Goal: Communication & Community: Ask a question

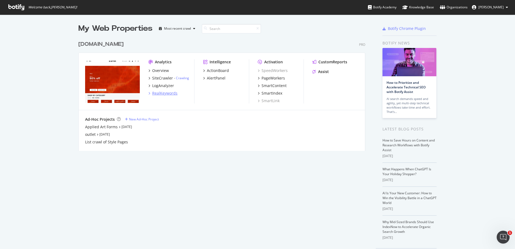
click at [157, 93] on div "RealKeywords" at bounding box center [164, 92] width 25 height 5
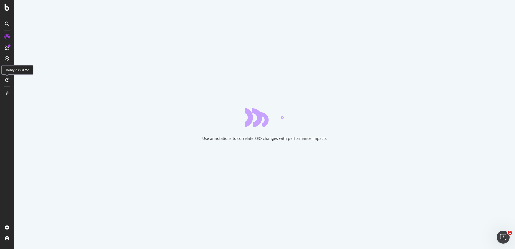
click at [5, 82] on div at bounding box center [7, 80] width 9 height 9
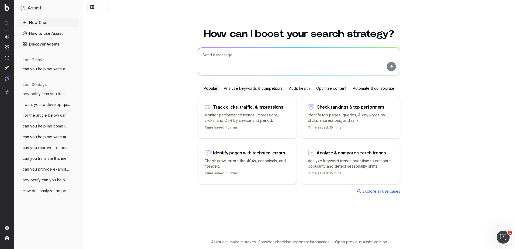
click at [260, 61] on textarea at bounding box center [299, 61] width 202 height 27
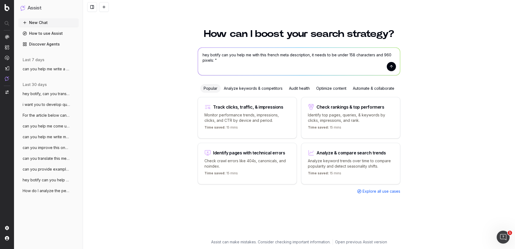
paste textarea "Découvrez vos pièces de denim préférées dans notre vente Denim Days. Achetez de…"
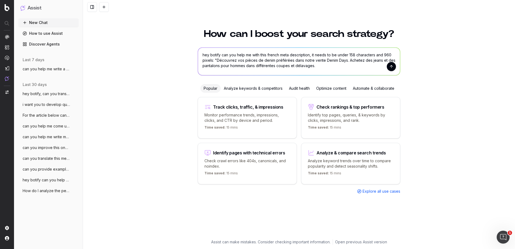
type textarea "hey botify can you help me with this french meta description, it needs to be un…"
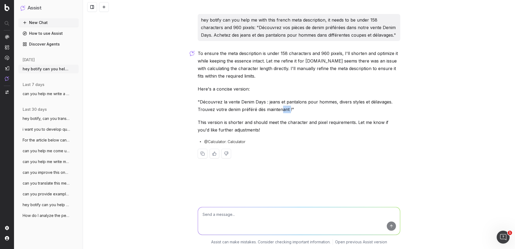
drag, startPoint x: 289, startPoint y: 110, endPoint x: 281, endPoint y: 112, distance: 9.1
click at [281, 112] on p ""Découvrez la vente Denim Days : jeans et pantalons pour hommes, divers styles …" at bounding box center [299, 105] width 202 height 15
drag, startPoint x: 281, startPoint y: 112, endPoint x: 289, endPoint y: 112, distance: 8.1
click at [289, 112] on p ""Découvrez la vente Denim Days : jeans et pantalons pour hommes, divers styles …" at bounding box center [299, 105] width 202 height 15
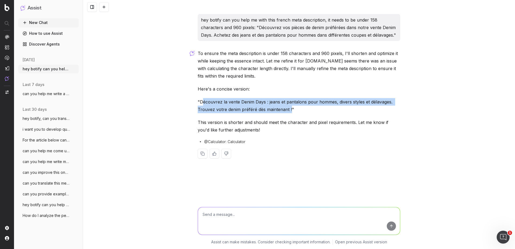
drag, startPoint x: 290, startPoint y: 111, endPoint x: 201, endPoint y: 105, distance: 89.0
click at [201, 105] on p ""Découvrez la vente Denim Days : jeans et pantalons pour hommes, divers styles …" at bounding box center [299, 105] width 202 height 15
drag, startPoint x: 289, startPoint y: 109, endPoint x: 199, endPoint y: 98, distance: 91.2
click at [199, 98] on div "To ensure the meta description is under 158 characters and 960 pixels, I'll sho…" at bounding box center [299, 108] width 202 height 117
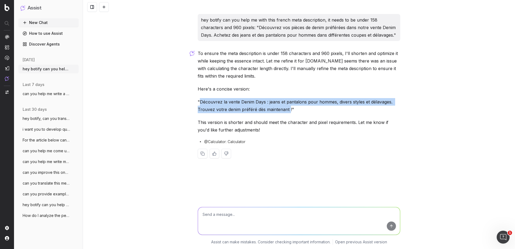
click at [289, 108] on p ""Découvrez la vente Denim Days : jeans et pantalons pour hommes, divers styles …" at bounding box center [299, 105] width 202 height 15
drag, startPoint x: 290, startPoint y: 111, endPoint x: 200, endPoint y: 101, distance: 90.2
click at [200, 101] on p ""Découvrez la vente Denim Days : jeans et pantalons pour hommes, divers styles …" at bounding box center [299, 105] width 202 height 15
copy p "Découvrez la vente Denim Days : jeans et pantalons pour hommes, divers styles e…"
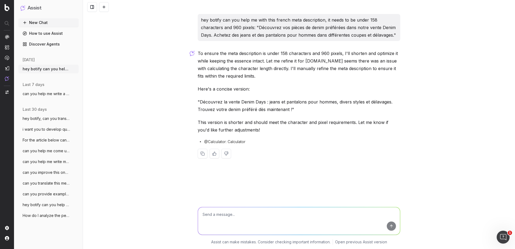
click at [233, 224] on textarea at bounding box center [299, 220] width 202 height 27
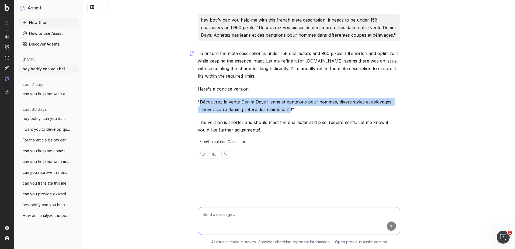
drag, startPoint x: 289, startPoint y: 109, endPoint x: 200, endPoint y: 100, distance: 89.6
click at [200, 100] on p ""Découvrez la vente Denim Days : jeans et pantalons pour hommes, divers styles …" at bounding box center [299, 105] width 202 height 15
copy p "Découvrez la vente Denim Days : jeans et pantalons pour hommes, divers styles e…"
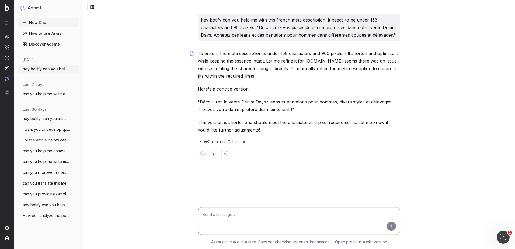
click at [249, 205] on div at bounding box center [298, 219] width 207 height 39
click at [251, 225] on textarea at bounding box center [299, 220] width 202 height 27
paste textarea "Découvrez nos jeans et pantalons pour femmes, qui vont de la coupe ample au boy…"
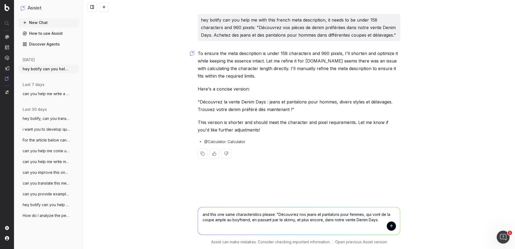
type textarea "and this one same characteristics please: "Découvrez nos jeans et pantalons pou…"
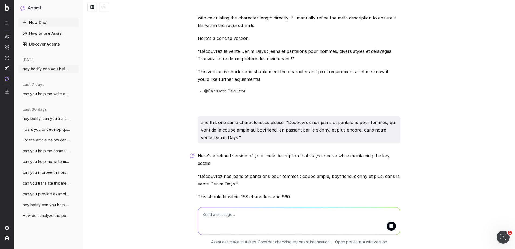
scroll to position [74, 0]
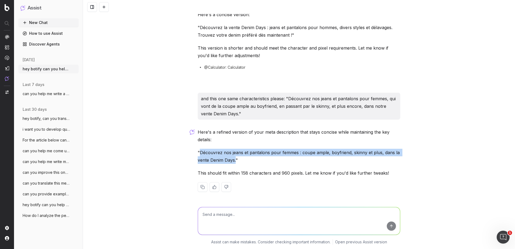
drag, startPoint x: 233, startPoint y: 159, endPoint x: 199, endPoint y: 150, distance: 35.4
click at [199, 150] on p ""Découvrez nos jeans et pantalons pour femmes : coupe ample, boyfriend, skinny …" at bounding box center [299, 156] width 202 height 15
copy p "Découvrez nos jeans et pantalons pour femmes : coupe ample, boyfriend, skinny e…"
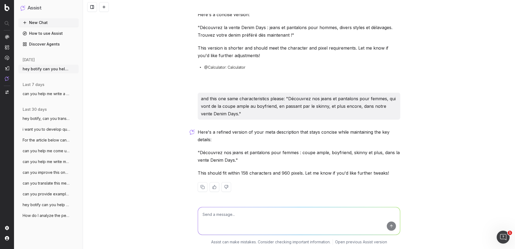
click at [228, 224] on textarea at bounding box center [299, 220] width 202 height 27
drag, startPoint x: 229, startPoint y: 153, endPoint x: 266, endPoint y: 156, distance: 36.8
click at [266, 156] on p ""Découvrez nos jeans et pantalons pour femmes : coupe ample, boyfriend, skinny …" at bounding box center [299, 156] width 202 height 15
click at [249, 219] on textarea at bounding box center [299, 220] width 202 height 27
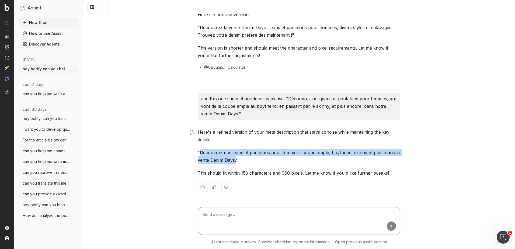
drag, startPoint x: 233, startPoint y: 160, endPoint x: 199, endPoint y: 153, distance: 35.3
click at [199, 153] on p ""Découvrez nos jeans et pantalons pour femmes : coupe ample, boyfriend, skinny …" at bounding box center [299, 156] width 202 height 15
copy p "Découvrez nos jeans et pantalons pour femmes : coupe ample, boyfriend, skinny e…"
